Goal: Transaction & Acquisition: Book appointment/travel/reservation

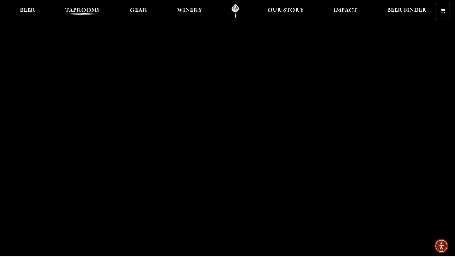
click at [91, 5] on link "Taprooms" at bounding box center [82, 11] width 43 height 14
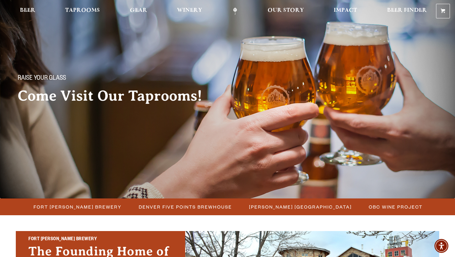
scroll to position [8, 0]
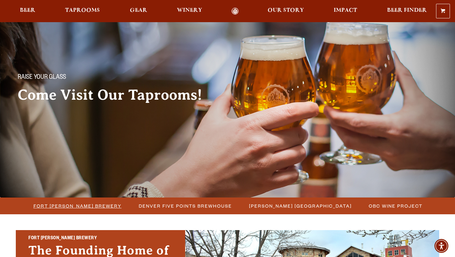
click at [59, 206] on span "Fort [PERSON_NAME] Brewery" at bounding box center [78, 205] width 88 height 9
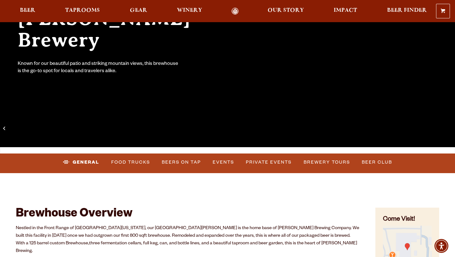
scroll to position [116, 0]
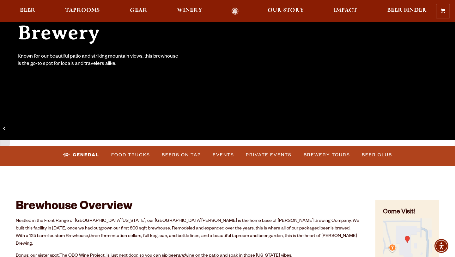
click at [258, 154] on link "Private Events" at bounding box center [269, 155] width 51 height 15
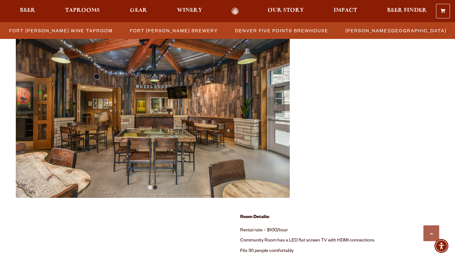
scroll to position [274, 0]
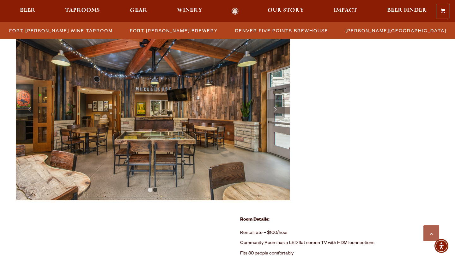
click at [278, 106] on link "Next" at bounding box center [275, 108] width 19 height 19
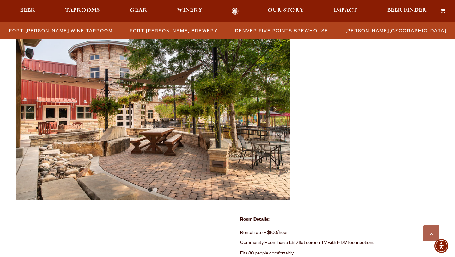
click at [278, 106] on link "Next" at bounding box center [275, 108] width 19 height 19
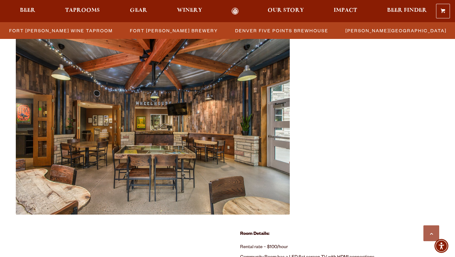
scroll to position [259, 0]
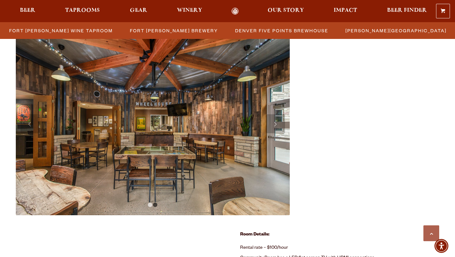
click at [279, 124] on link "Next" at bounding box center [275, 123] width 19 height 19
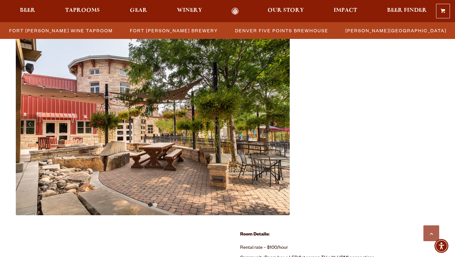
click at [279, 124] on link "Next" at bounding box center [275, 123] width 19 height 19
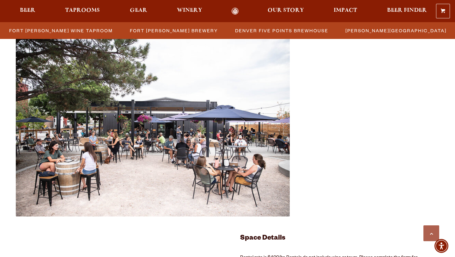
scroll to position [1073, 0]
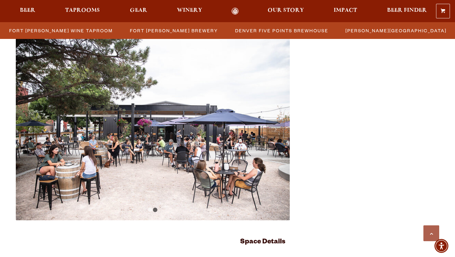
click at [151, 212] on img at bounding box center [153, 128] width 274 height 183
click at [151, 211] on link "1" at bounding box center [150, 209] width 4 height 4
click at [158, 210] on img at bounding box center [153, 128] width 274 height 183
click at [156, 210] on link "2" at bounding box center [155, 209] width 4 height 4
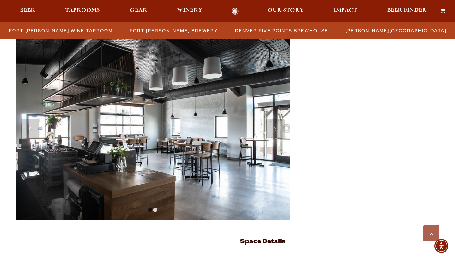
click at [155, 209] on link "2" at bounding box center [155, 209] width 4 height 4
click at [152, 209] on link "1" at bounding box center [150, 209] width 4 height 4
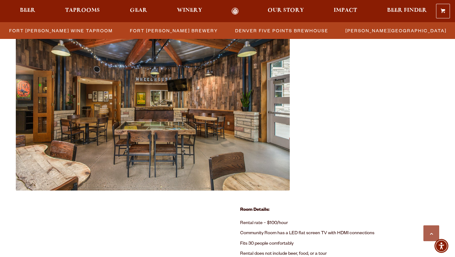
scroll to position [259, 0]
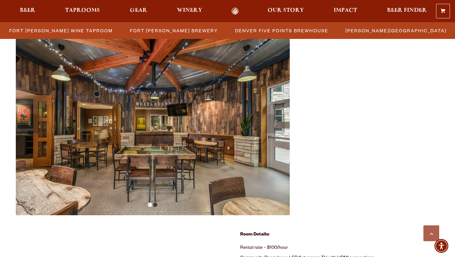
click at [149, 205] on link "1" at bounding box center [150, 204] width 4 height 4
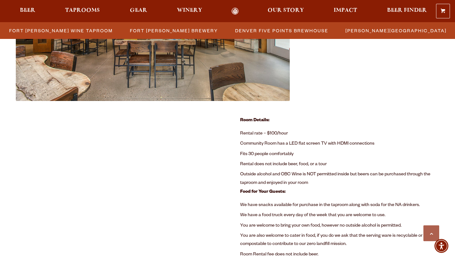
scroll to position [450, 0]
